Goal: Task Accomplishment & Management: Manage account settings

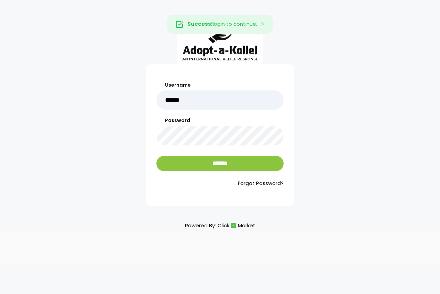
type input "******"
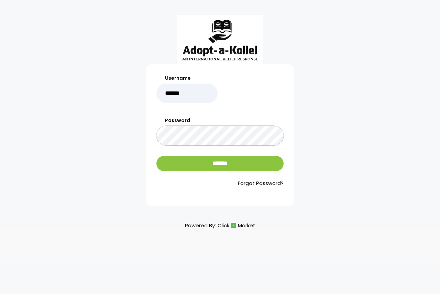
click at [156, 156] on input "*******" at bounding box center [219, 163] width 127 height 15
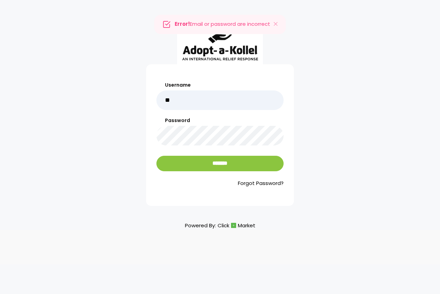
type input "******"
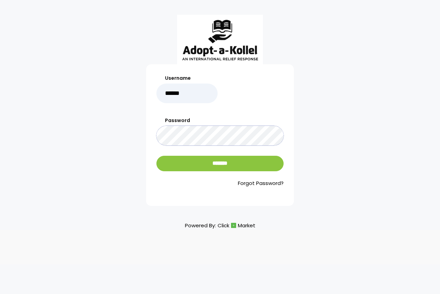
click at [156, 156] on input "*******" at bounding box center [219, 163] width 127 height 15
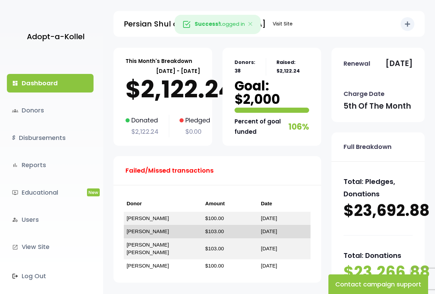
click at [238, 231] on td "$103.00" at bounding box center [230, 231] width 56 height 13
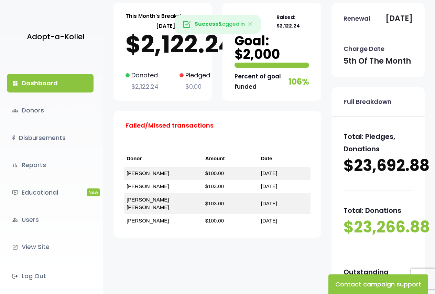
scroll to position [103, 0]
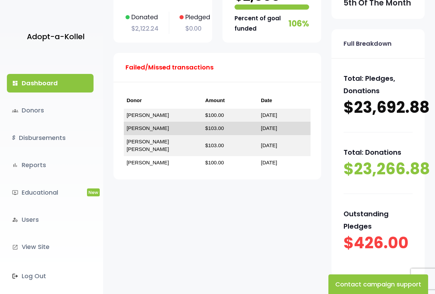
click at [234, 129] on td "$103.00" at bounding box center [230, 128] width 56 height 13
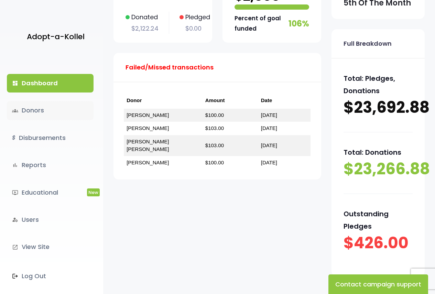
click at [39, 109] on link "groups Donors" at bounding box center [50, 110] width 87 height 19
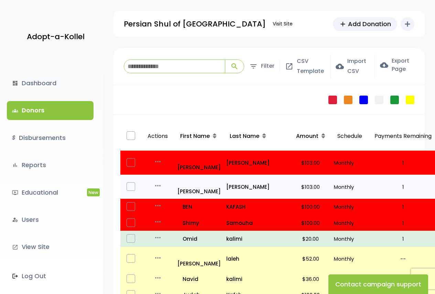
click at [293, 182] on p "$103.00" at bounding box center [311, 186] width 36 height 9
click at [129, 182] on label at bounding box center [131, 186] width 9 height 9
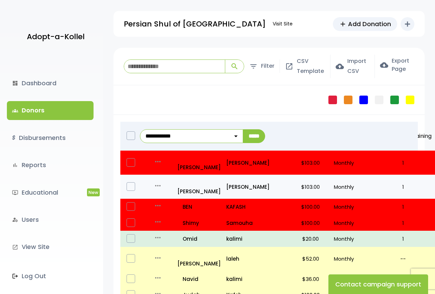
click at [130, 182] on label at bounding box center [131, 186] width 9 height 9
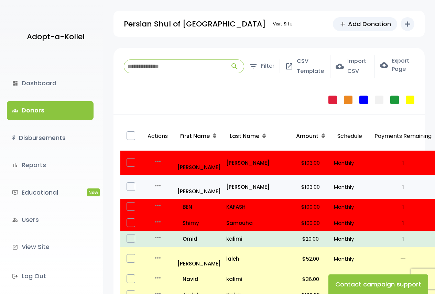
click at [290, 175] on td "$103.00" at bounding box center [310, 187] width 41 height 24
click at [158, 182] on icon "more_horiz" at bounding box center [158, 186] width 8 height 8
click at [158, 187] on link "Edit" at bounding box center [171, 195] width 58 height 17
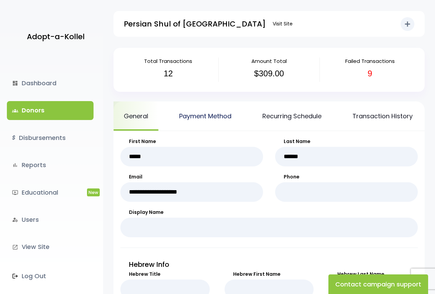
click at [203, 116] on link "Payment Method" at bounding box center [205, 115] width 73 height 29
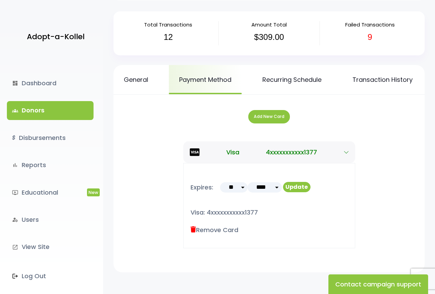
scroll to position [69, 0]
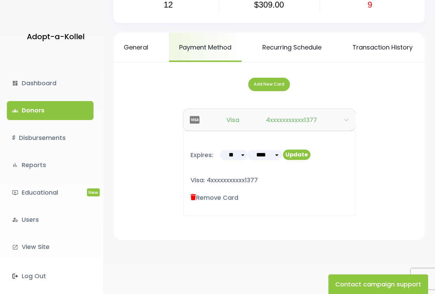
click at [350, 123] on button "Visa 4xxxxxxxxxxx1377" at bounding box center [269, 120] width 172 height 22
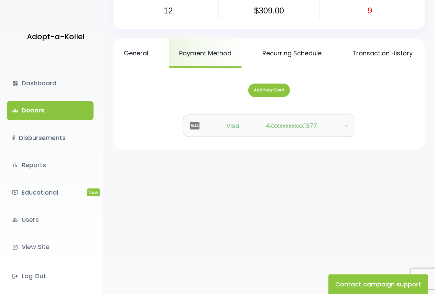
click at [201, 131] on button "Visa 4xxxxxxxxxxx1377" at bounding box center [269, 126] width 172 height 22
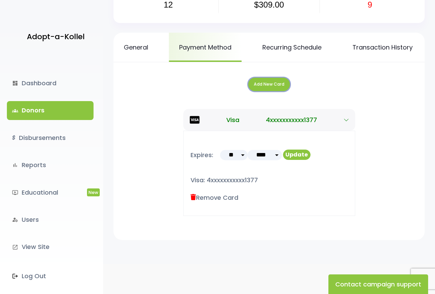
click at [262, 91] on button "Add New Card" at bounding box center [269, 84] width 42 height 13
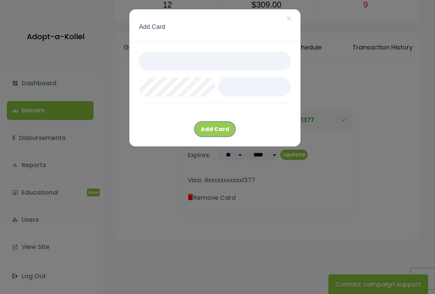
click at [208, 134] on button "Add Card" at bounding box center [214, 128] width 41 height 15
click at [219, 132] on button "Add Card" at bounding box center [214, 128] width 41 height 15
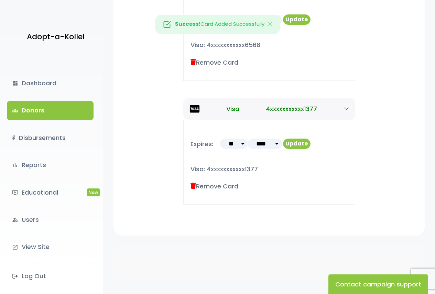
scroll to position [209, 0]
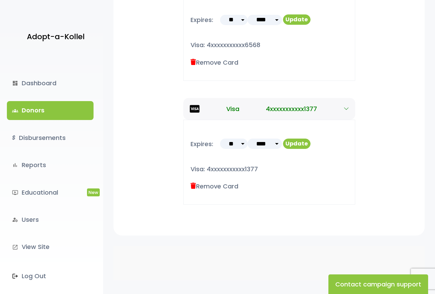
click at [192, 186] on icon at bounding box center [193, 186] width 6 height 6
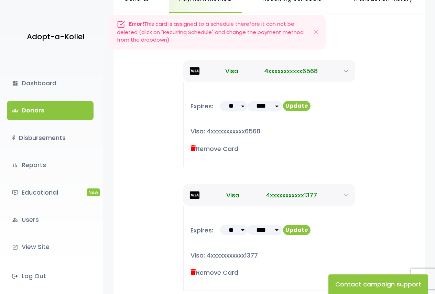
scroll to position [106, 0]
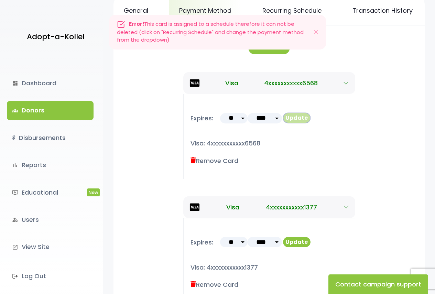
click at [299, 120] on button "Update" at bounding box center [297, 118] width 28 height 10
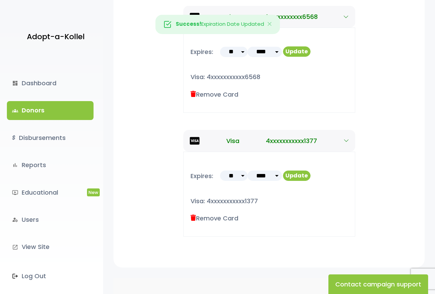
scroll to position [198, 0]
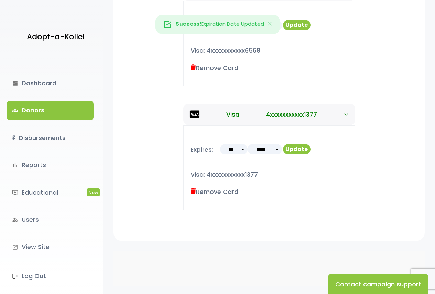
click at [193, 195] on icon at bounding box center [193, 191] width 6 height 6
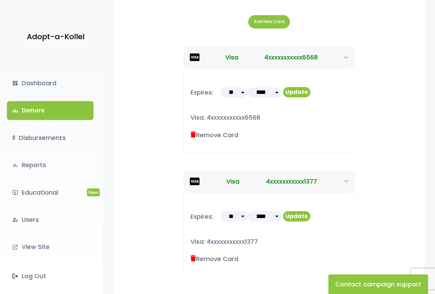
scroll to position [61, 0]
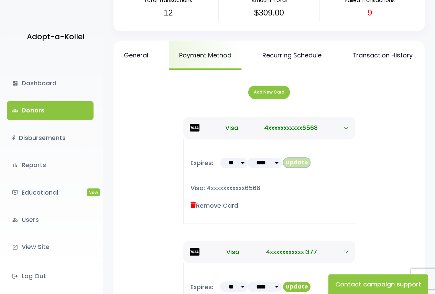
click at [295, 167] on button "Update" at bounding box center [297, 162] width 28 height 10
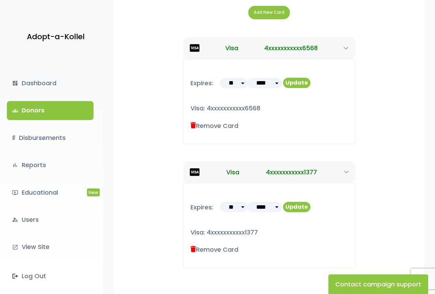
scroll to position [130, 0]
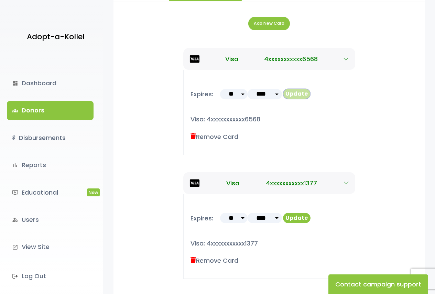
click at [300, 99] on button "Update" at bounding box center [297, 94] width 28 height 10
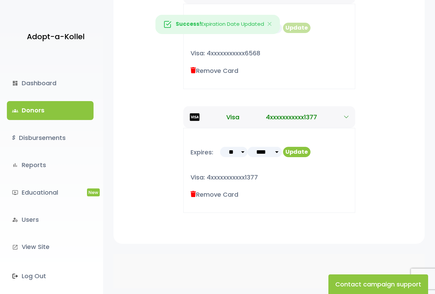
scroll to position [209, 0]
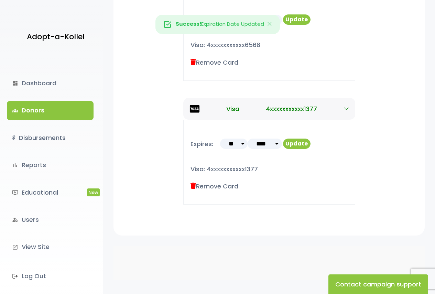
click at [190, 185] on icon at bounding box center [193, 186] width 6 height 6
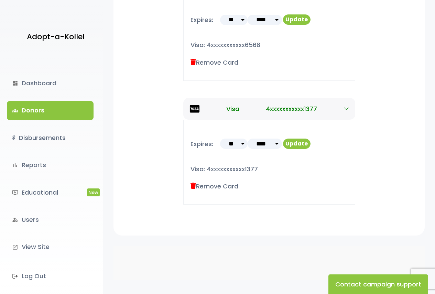
click at [192, 185] on icon at bounding box center [193, 186] width 6 height 6
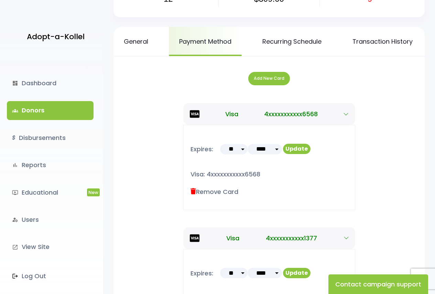
scroll to position [71, 0]
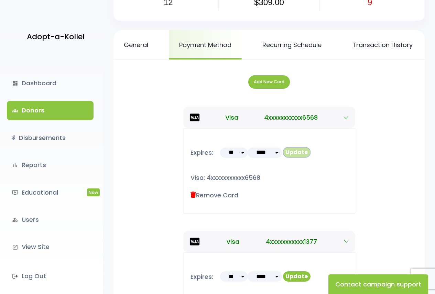
click at [290, 157] on button "Update" at bounding box center [297, 152] width 28 height 10
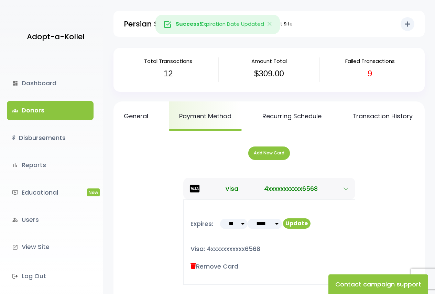
scroll to position [72, 0]
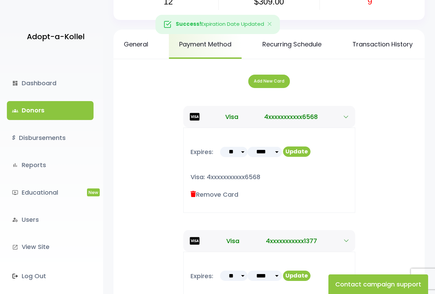
click at [52, 110] on link "groups Donors" at bounding box center [50, 110] width 87 height 19
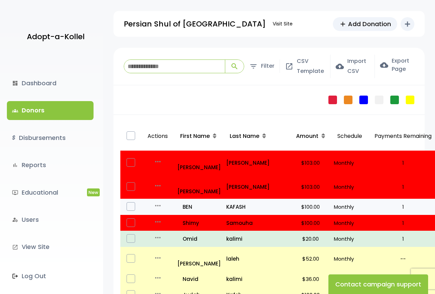
click at [377, 202] on p "1" at bounding box center [403, 206] width 64 height 9
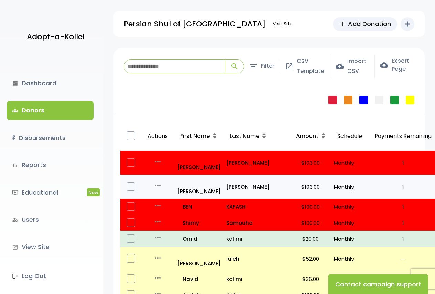
click at [295, 182] on p "$103.00" at bounding box center [311, 186] width 36 height 9
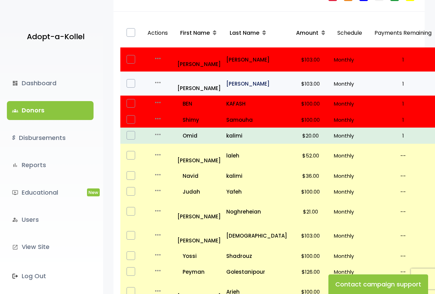
scroll to position [9, 0]
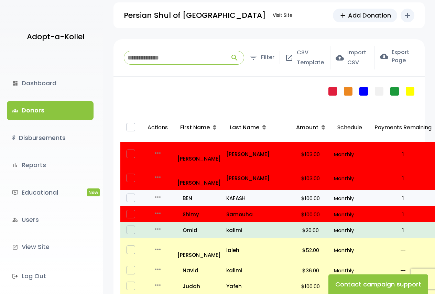
click at [371, 194] on p "1" at bounding box center [403, 198] width 64 height 9
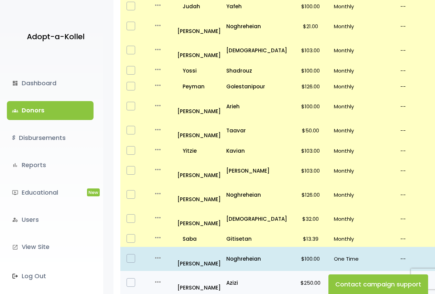
scroll to position [387, 0]
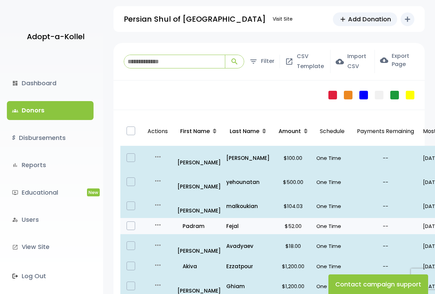
scroll to position [63, 0]
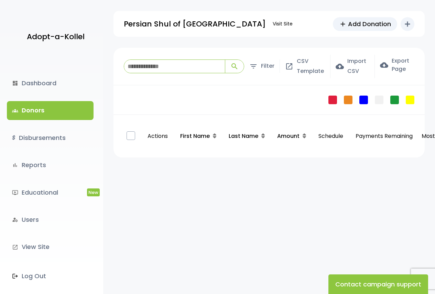
scroll to position [63, 0]
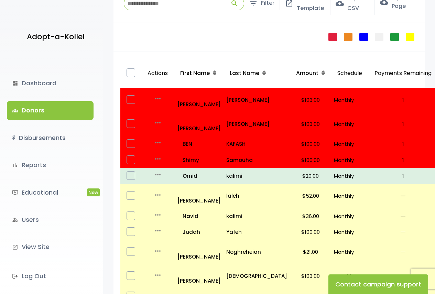
click at [46, 108] on link "groups Donors" at bounding box center [50, 110] width 87 height 19
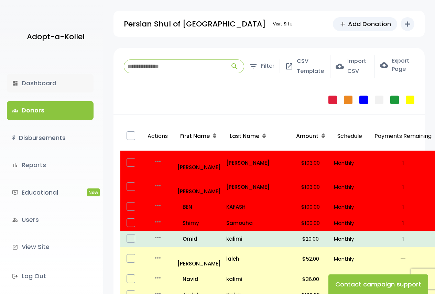
click at [45, 84] on link "dashboard Dashboard" at bounding box center [50, 83] width 87 height 19
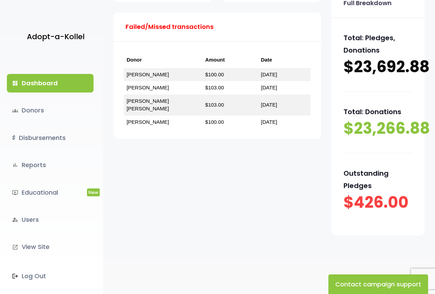
scroll to position [168, 0]
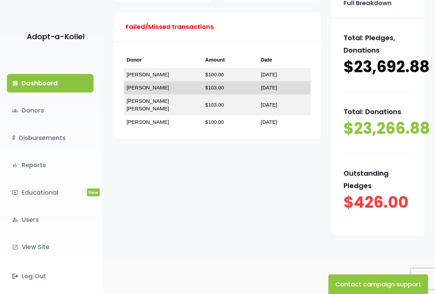
click at [270, 85] on link "[DATE]" at bounding box center [269, 88] width 16 height 6
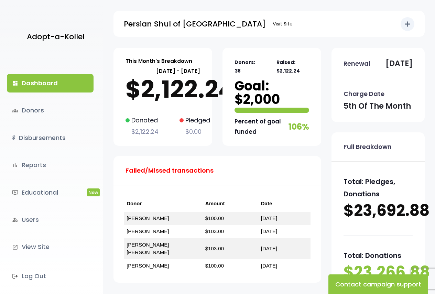
scroll to position [168, 0]
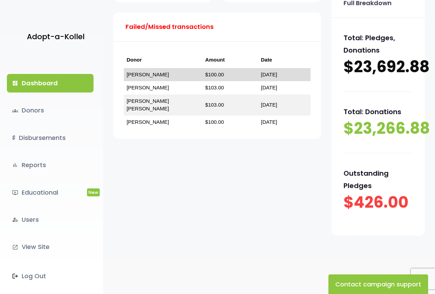
click at [227, 68] on td "$100.00" at bounding box center [230, 74] width 56 height 13
click at [261, 72] on link "[DATE]" at bounding box center [269, 75] width 16 height 6
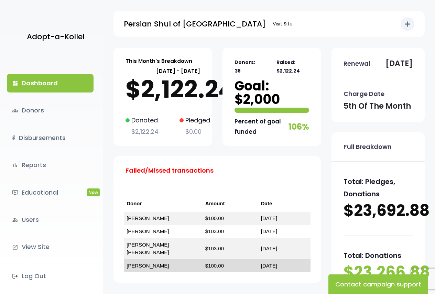
scroll to position [168, 0]
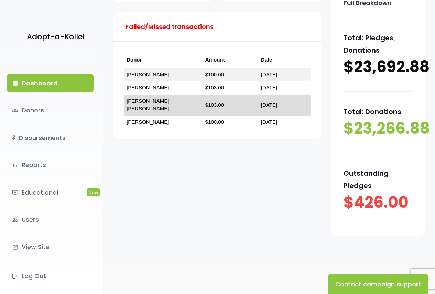
click at [270, 102] on link "June 05, 2025" at bounding box center [269, 105] width 16 height 6
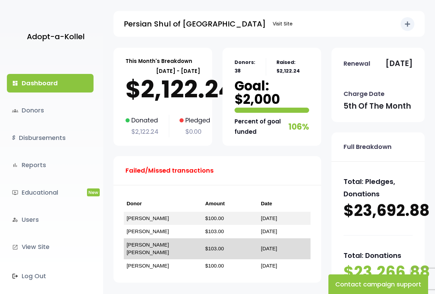
scroll to position [168, 0]
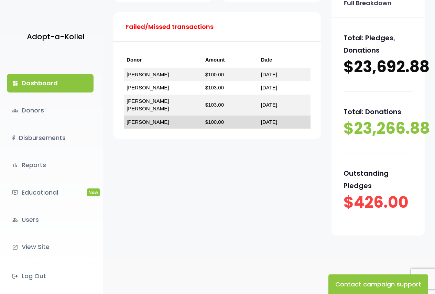
click at [261, 119] on link "August 05, 2025" at bounding box center [269, 122] width 16 height 6
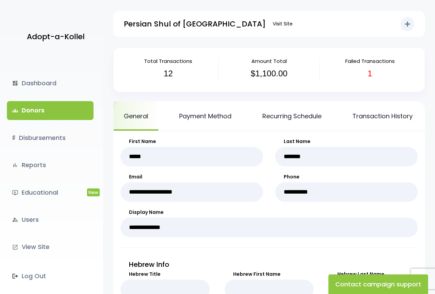
click at [41, 35] on p "Adopt-a-Kollel" at bounding box center [56, 37] width 58 height 14
click at [365, 284] on button "Contact campaign support" at bounding box center [378, 284] width 100 height 20
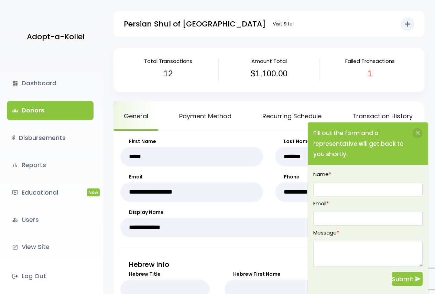
click at [414, 129] on div at bounding box center [417, 133] width 10 height 10
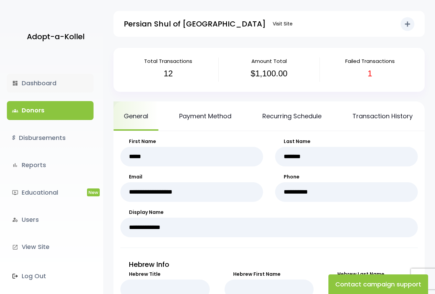
click at [57, 75] on link "dashboard Dashboard" at bounding box center [50, 83] width 87 height 19
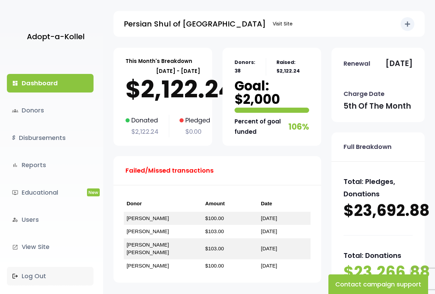
click at [42, 275] on link ".st0 { fill: none; } Log Out" at bounding box center [50, 276] width 87 height 19
